Goal: Transaction & Acquisition: Subscribe to service/newsletter

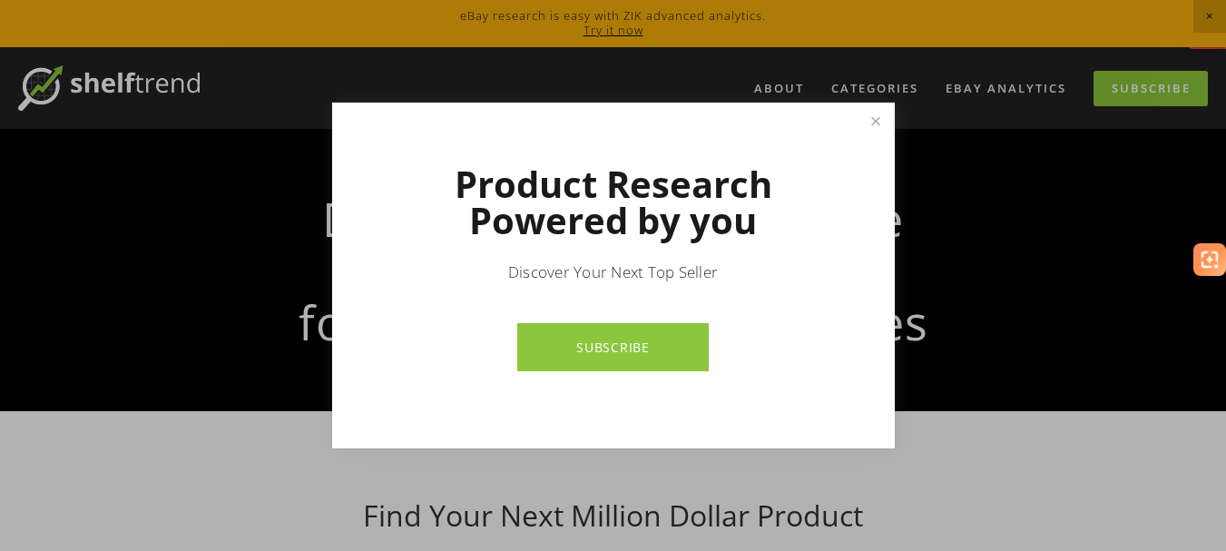
click at [589, 345] on link "SUBSCRIBE" at bounding box center [612, 347] width 191 height 48
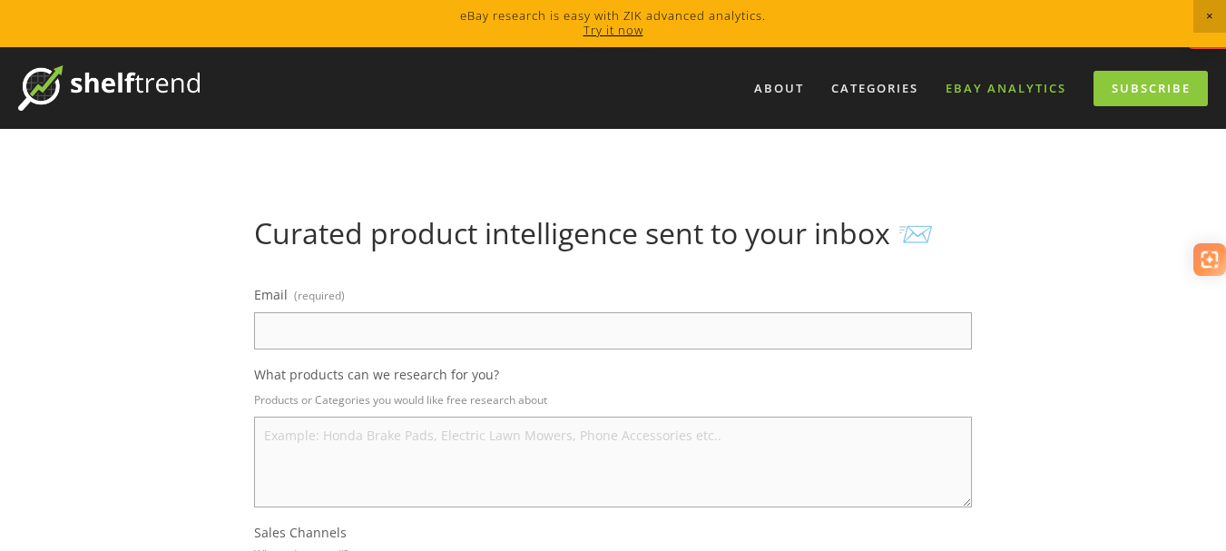
click at [1001, 82] on link "eBay Analytics" at bounding box center [1005, 88] width 144 height 30
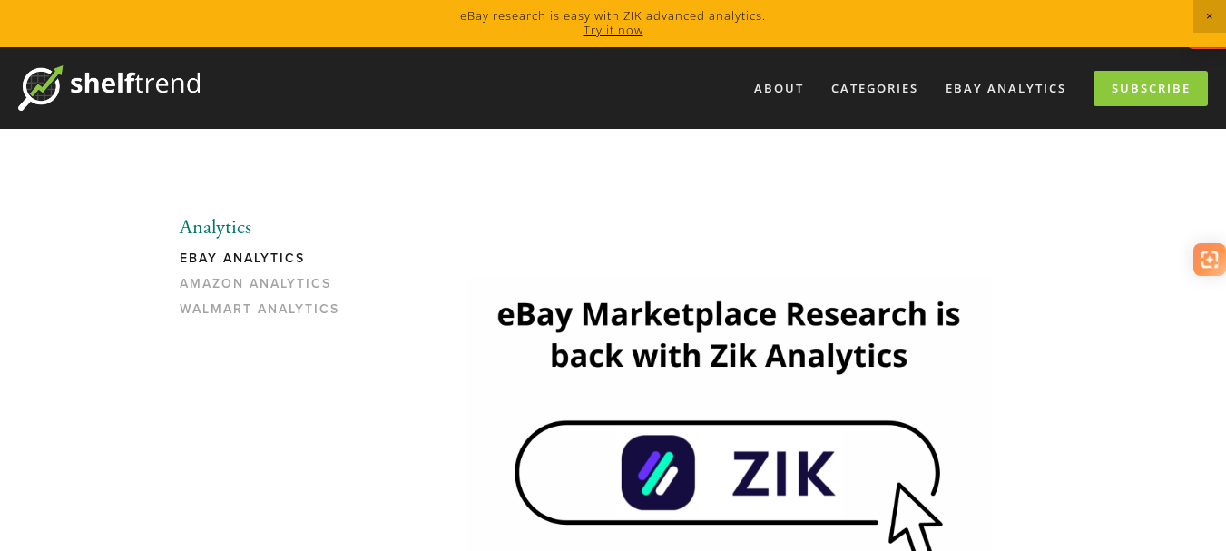
click at [256, 255] on link "eBay Analytics" at bounding box center [266, 262] width 173 height 25
